Goal: Transaction & Acquisition: Purchase product/service

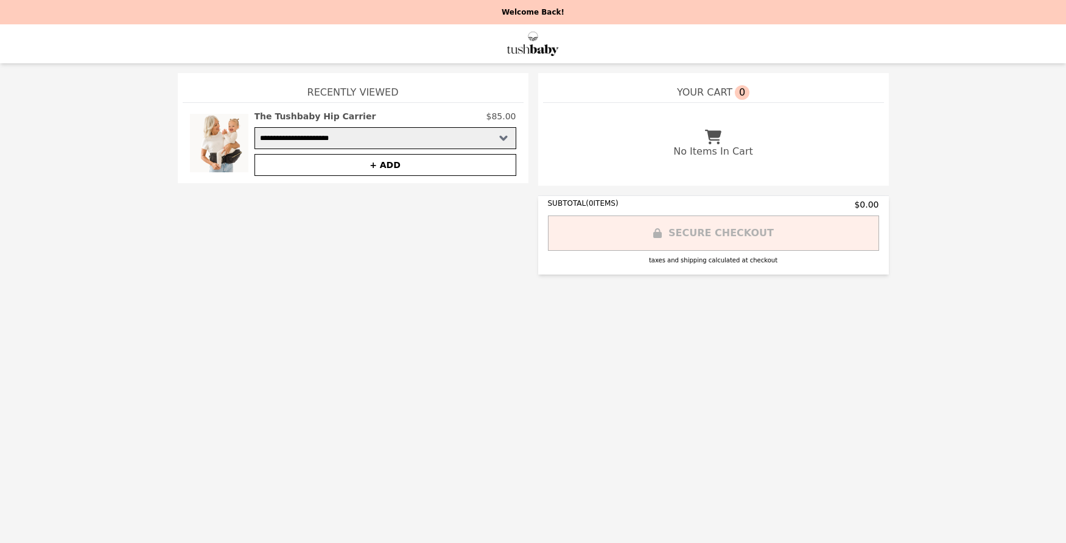
click at [539, 49] on img at bounding box center [532, 44] width 51 height 24
